Goal: Task Accomplishment & Management: Manage account settings

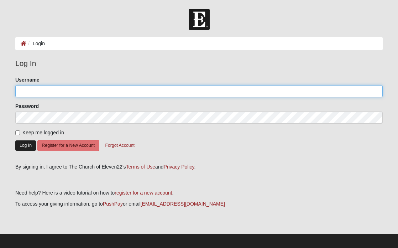
type input "[EMAIL_ADDRESS][DOMAIN_NAME]"
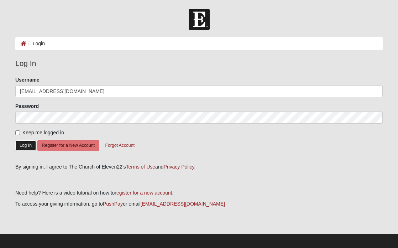
click at [22, 146] on button "Log In" at bounding box center [25, 145] width 21 height 10
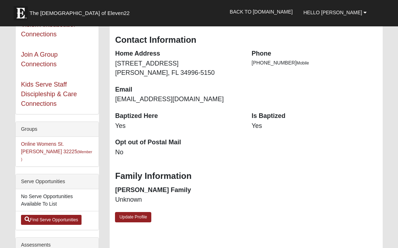
scroll to position [104, 0]
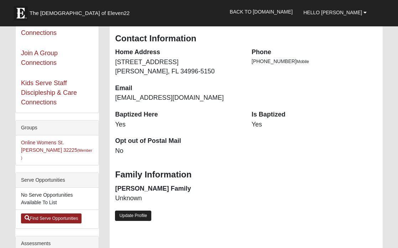
click at [133, 216] on link "Update Profile" at bounding box center [133, 215] width 36 height 10
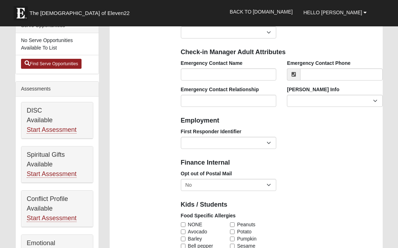
scroll to position [261, 0]
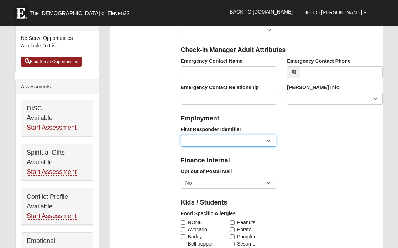
click at [269, 141] on select "EMT | Paramedic | Medical Firefighter | Fire Department Police Officer | Sherif…" at bounding box center [229, 141] width 96 height 12
click at [181, 135] on select "EMT | Paramedic | Medical Firefighter | Fire Department Police Officer | Sherif…" at bounding box center [229, 141] width 96 height 12
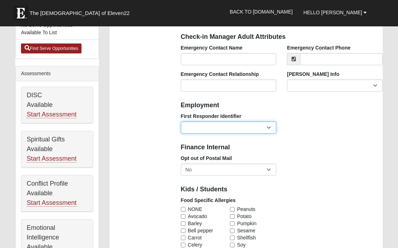
scroll to position [274, 0]
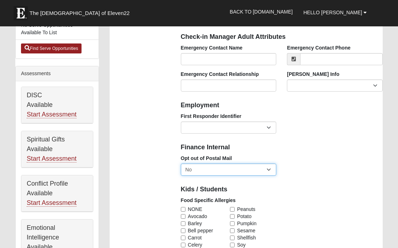
click at [270, 169] on select "No Yes" at bounding box center [229, 169] width 96 height 12
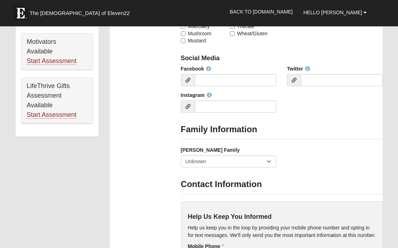
scroll to position [528, 0]
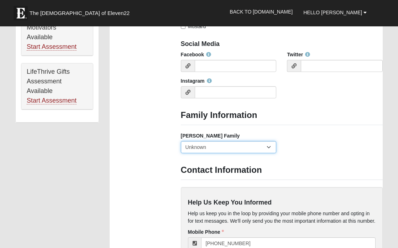
click at [271, 145] on select "Yes, we are a current foster family No, we are a former foster family No, we ha…" at bounding box center [229, 147] width 96 height 12
select select "2891"
click at [181, 141] on select "Yes, we are a current foster family No, we are a former foster family No, we ha…" at bounding box center [229, 147] width 96 height 12
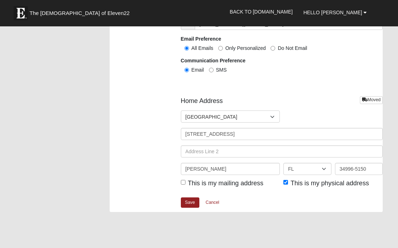
scroll to position [846, 0]
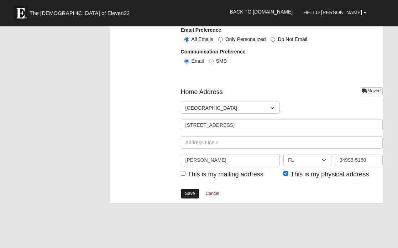
click at [188, 193] on link "Save" at bounding box center [190, 193] width 19 height 10
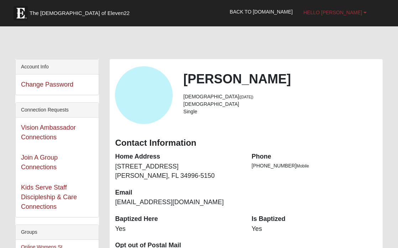
click at [352, 12] on span "Hello [PERSON_NAME]" at bounding box center [332, 13] width 59 height 6
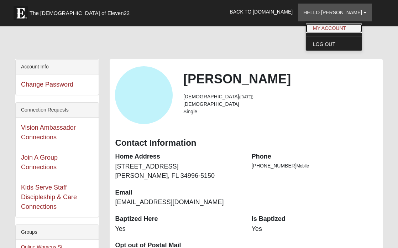
click at [344, 27] on link "My Account" at bounding box center [334, 28] width 56 height 9
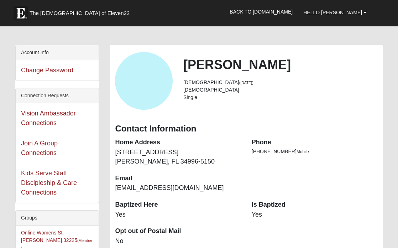
scroll to position [15, 0]
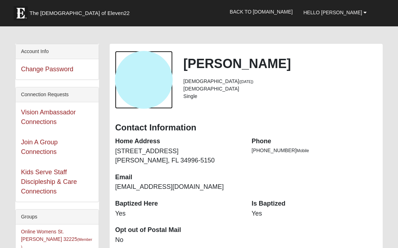
click at [147, 78] on div "View Fullsize Photo" at bounding box center [144, 80] width 58 height 58
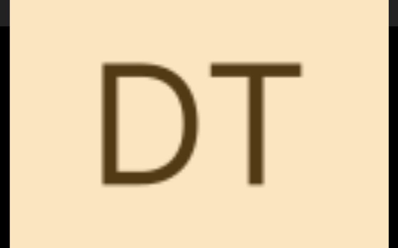
click at [139, 89] on div "View Fullsize Photo" at bounding box center [199, 124] width 378 height 378
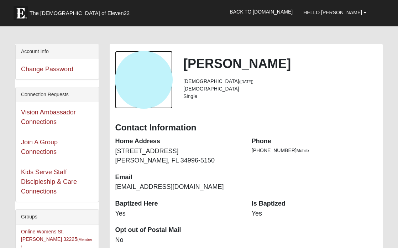
click at [139, 89] on div "View Fullsize Photo" at bounding box center [144, 80] width 58 height 58
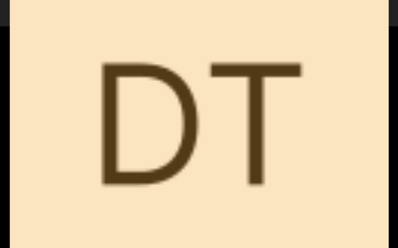
click at [139, 89] on div "View Fullsize Photo" at bounding box center [199, 124] width 378 height 378
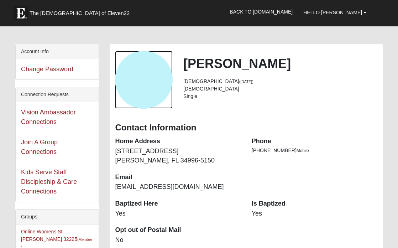
click at [139, 89] on div "View Fullsize Photo" at bounding box center [144, 80] width 58 height 58
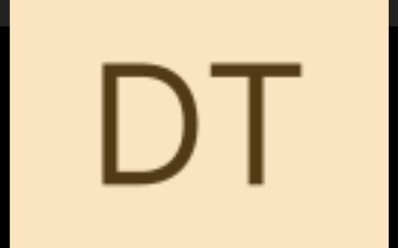
click at [139, 89] on div "View Fullsize Photo" at bounding box center [199, 124] width 378 height 378
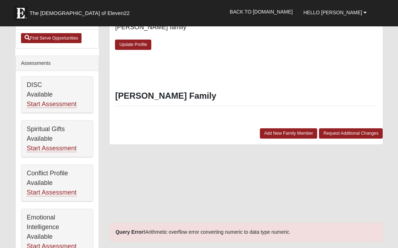
scroll to position [286, 0]
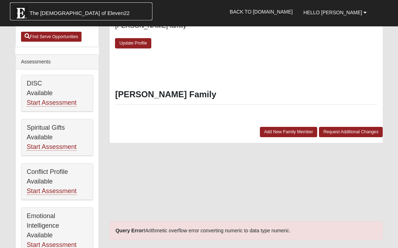
click at [32, 7] on link "The [DEMOGRAPHIC_DATA] of Eleven22" at bounding box center [81, 11] width 142 height 18
